Goal: Information Seeking & Learning: Learn about a topic

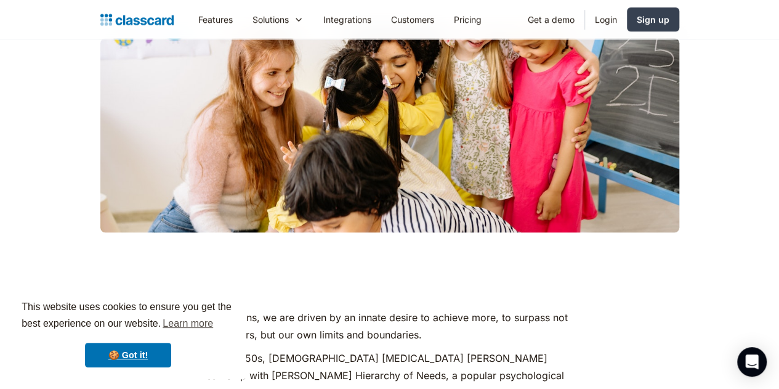
scroll to position [369, 0]
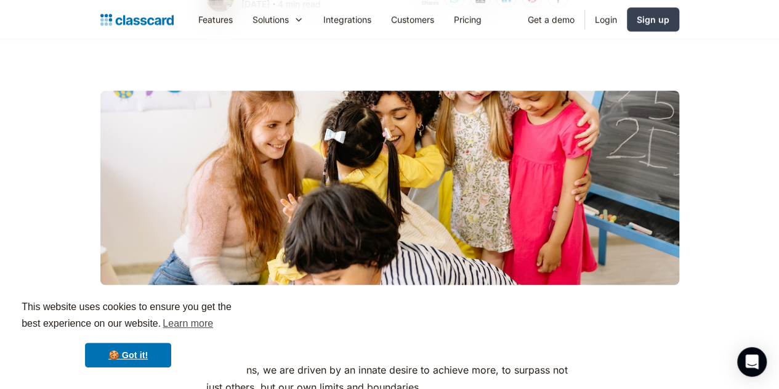
scroll to position [431, 0]
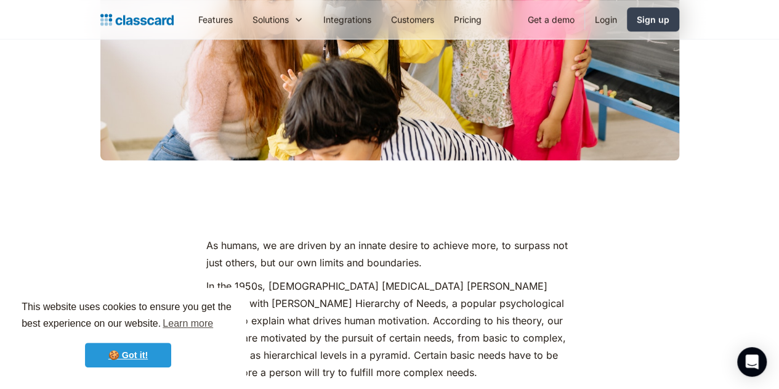
click at [134, 359] on link "🍪 Got it!" at bounding box center [128, 354] width 86 height 25
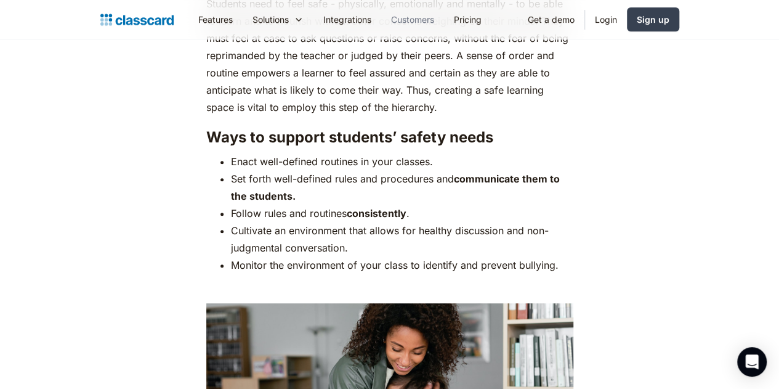
scroll to position [2525, 0]
